Goal: Information Seeking & Learning: Learn about a topic

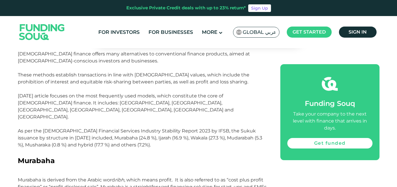
scroll to position [292, 0]
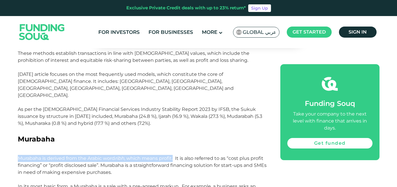
drag, startPoint x: 17, startPoint y: 125, endPoint x: 173, endPoint y: 124, distance: 156.7
click at [174, 156] on span "Murabaha is derived from the Arabic word ribh , which means profit. It is also …" at bounding box center [142, 166] width 249 height 20
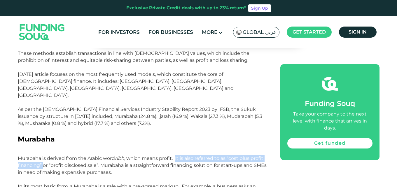
drag, startPoint x: 176, startPoint y: 124, endPoint x: 43, endPoint y: 134, distance: 132.9
click at [43, 156] on span "Murabaha is derived from the Arabic word ribh , which means profit. It is also …" at bounding box center [142, 166] width 249 height 20
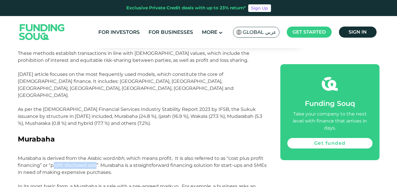
drag, startPoint x: 52, startPoint y: 133, endPoint x: 95, endPoint y: 134, distance: 43.2
click at [95, 156] on span "Murabaha is derived from the Arabic word ribh , which means profit. It is also …" at bounding box center [142, 166] width 249 height 20
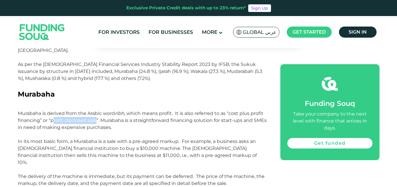
scroll to position [350, 0]
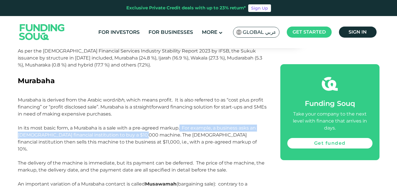
drag, startPoint x: 179, startPoint y: 95, endPoint x: 141, endPoint y: 104, distance: 38.6
click at [141, 125] on span "In its most basic form, a Murabaha is a sale with a pre-agreed markup. For exam…" at bounding box center [141, 149] width 247 height 48
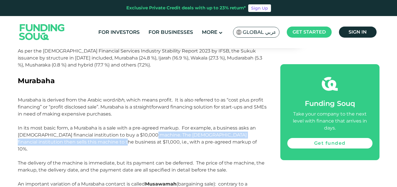
drag, startPoint x: 145, startPoint y: 103, endPoint x: 99, endPoint y: 110, distance: 46.9
click at [99, 125] on span "In its most basic form, a Murabaha is a sale with a pre-agreed markup. For exam…" at bounding box center [141, 149] width 247 height 48
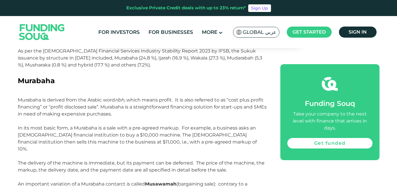
click at [102, 125] on span "In its most basic form, a Murabaha is a sale with a pre-agreed markup. For exam…" at bounding box center [141, 149] width 247 height 48
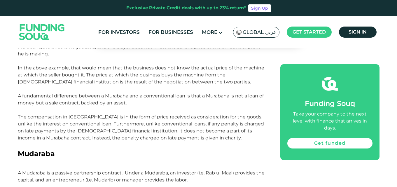
scroll to position [496, 0]
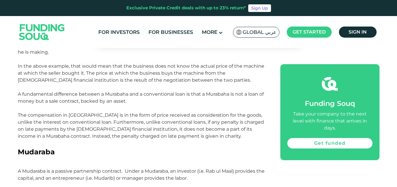
drag, startPoint x: 124, startPoint y: 132, endPoint x: 189, endPoint y: 141, distance: 65.5
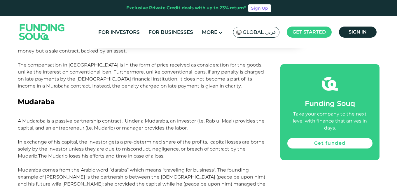
scroll to position [555, 0]
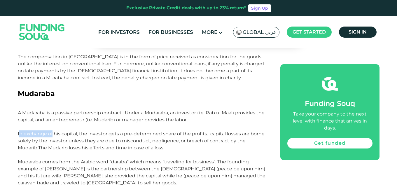
drag, startPoint x: 19, startPoint y: 93, endPoint x: 47, endPoint y: 97, distance: 28.6
click at [52, 110] on span "A Mudaraba is a passive partnership contract. Under a Mudaraba, an investor (i.…" at bounding box center [141, 130] width 247 height 41
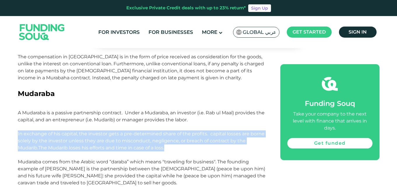
drag, startPoint x: 17, startPoint y: 93, endPoint x: 173, endPoint y: 107, distance: 156.4
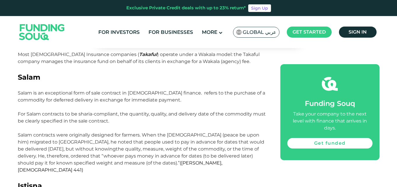
scroll to position [1401, 0]
